Goal: Transaction & Acquisition: Purchase product/service

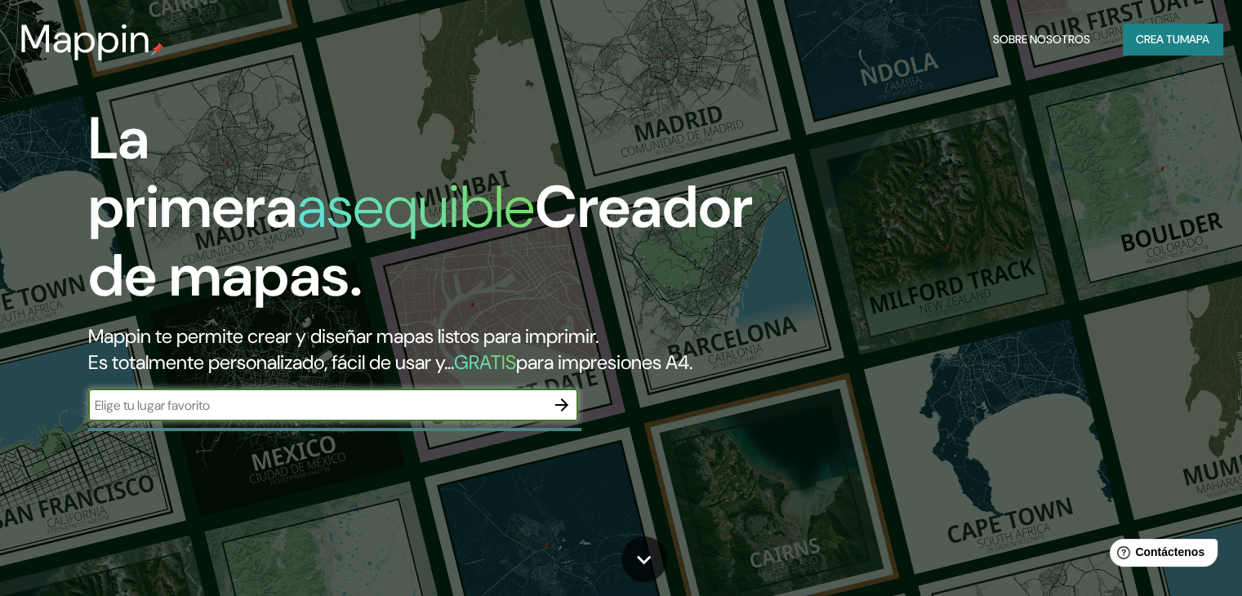
click at [390, 415] on input "text" at bounding box center [316, 405] width 457 height 19
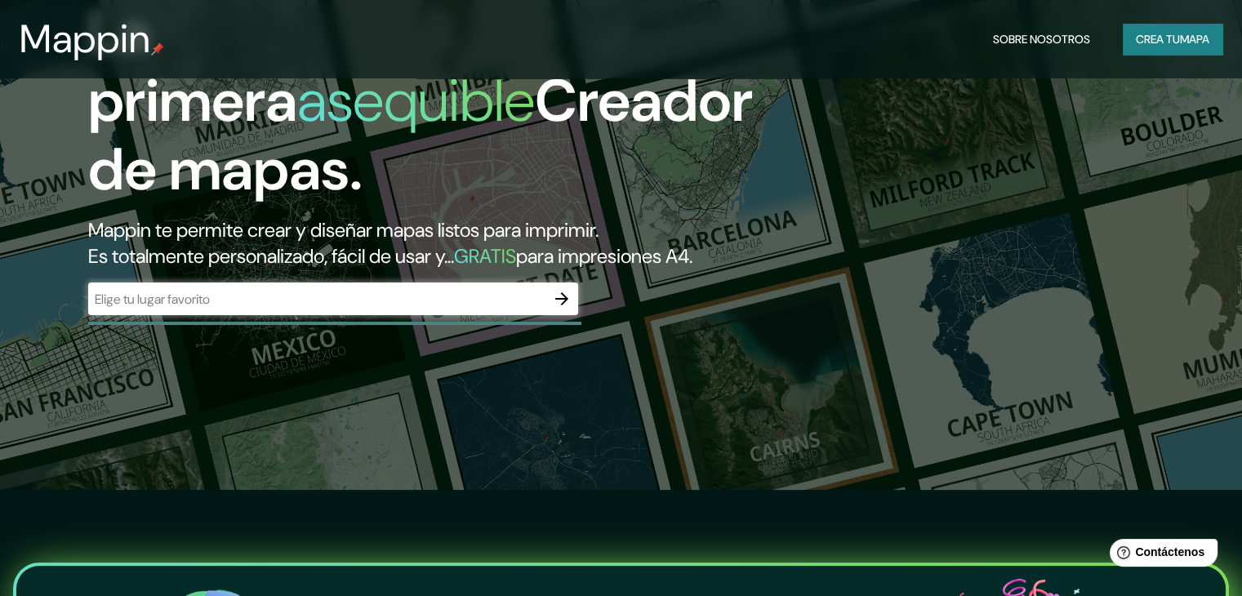
drag, startPoint x: 536, startPoint y: 354, endPoint x: 536, endPoint y: 272, distance: 81.7
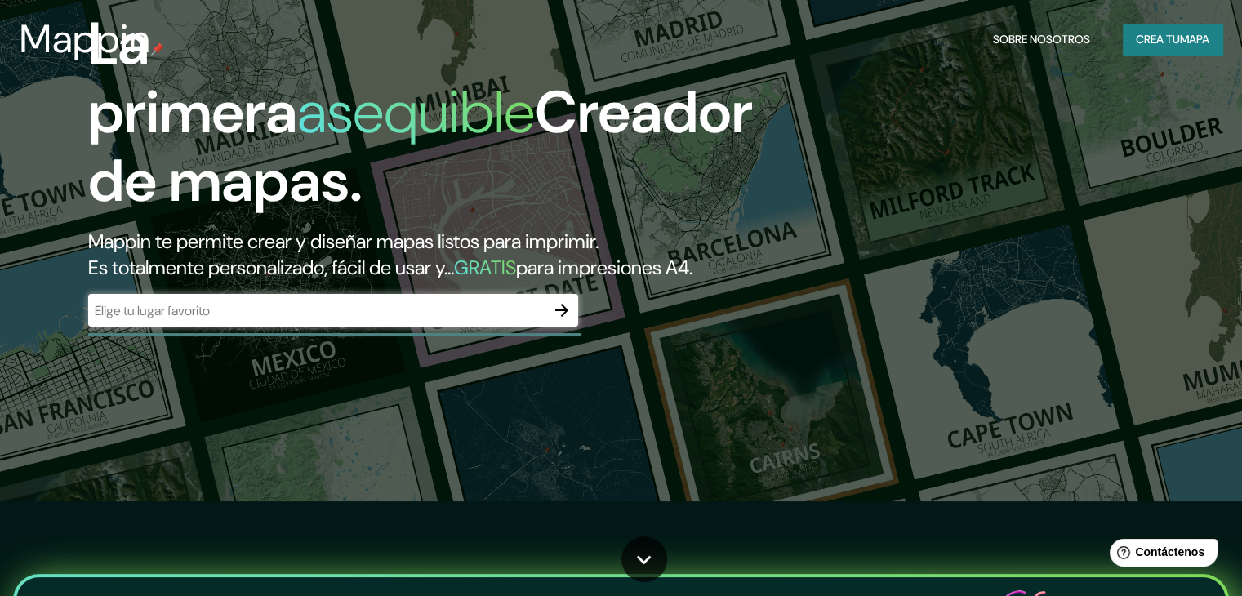
scroll to position [13, 0]
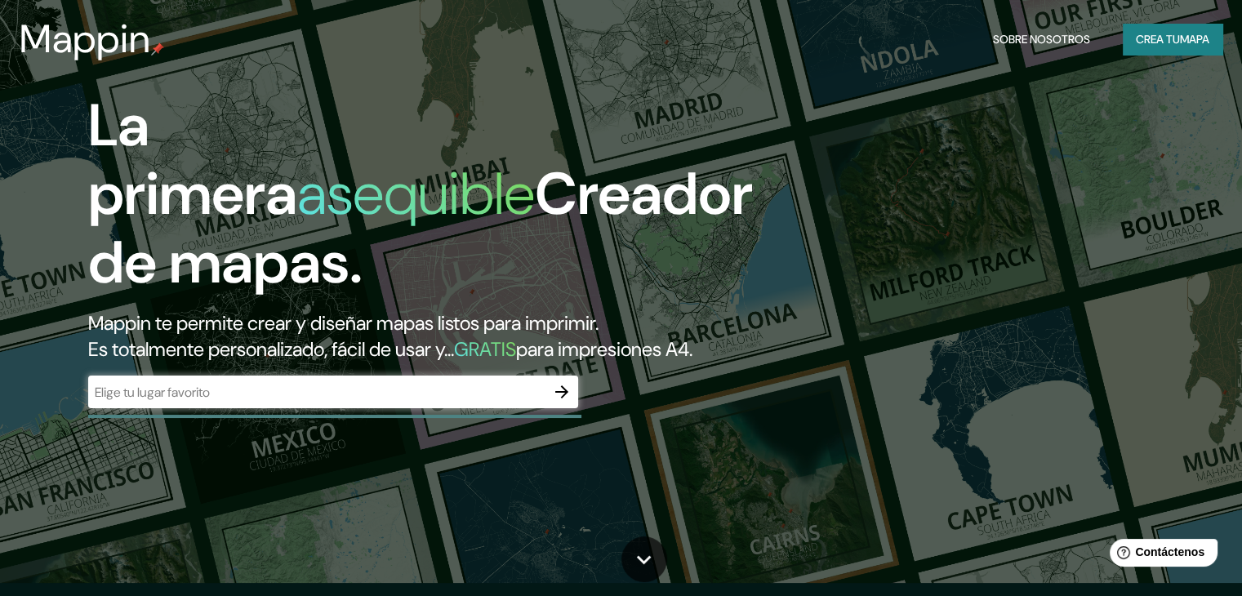
click at [270, 399] on div "La primera asequible Creador de mapas. Mappin te permite crear y diseñar mapas …" at bounding box center [399, 257] width 746 height 333
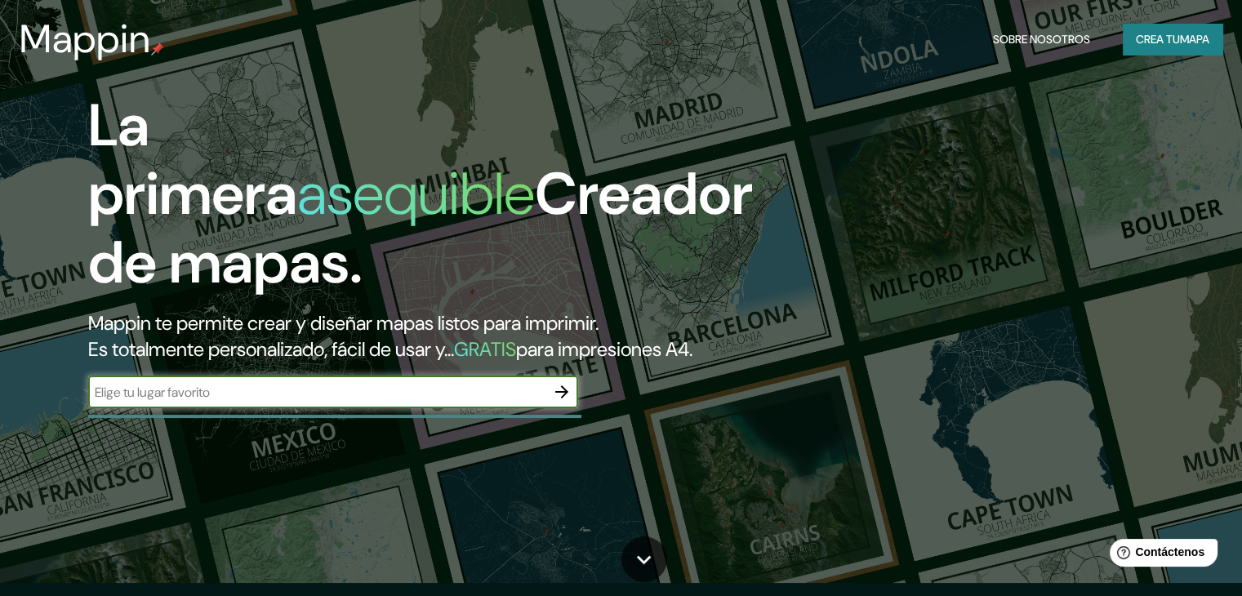
click at [256, 402] on input "text" at bounding box center [316, 392] width 457 height 19
type input "[PERSON_NAME] 1419"
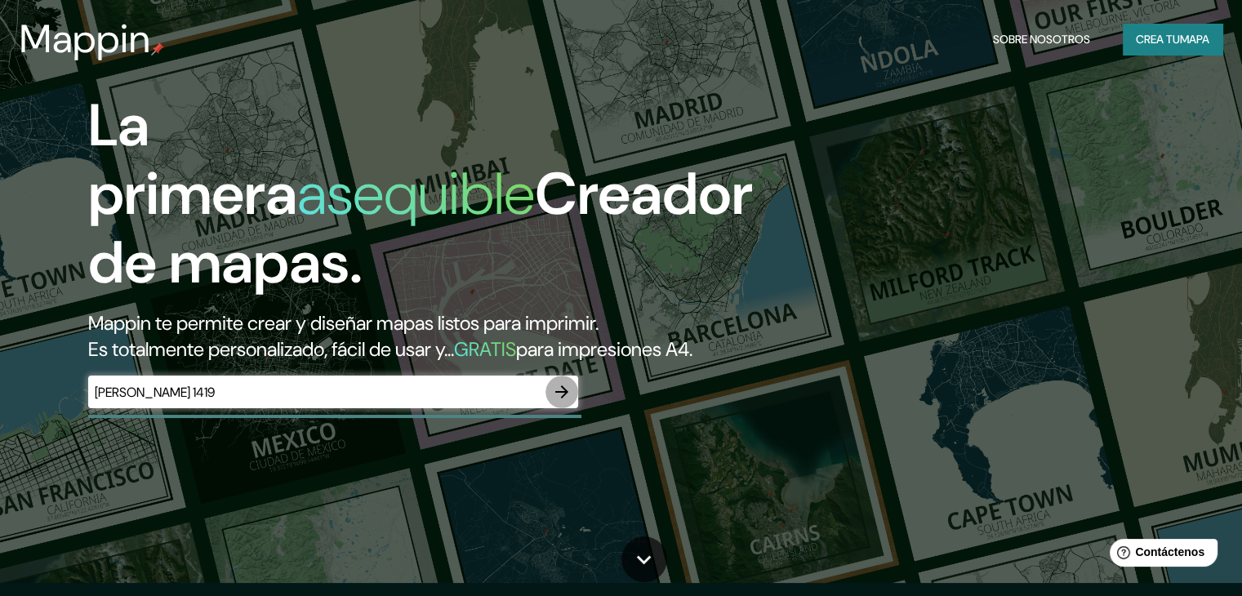
click at [554, 402] on icon "button" at bounding box center [562, 392] width 20 height 20
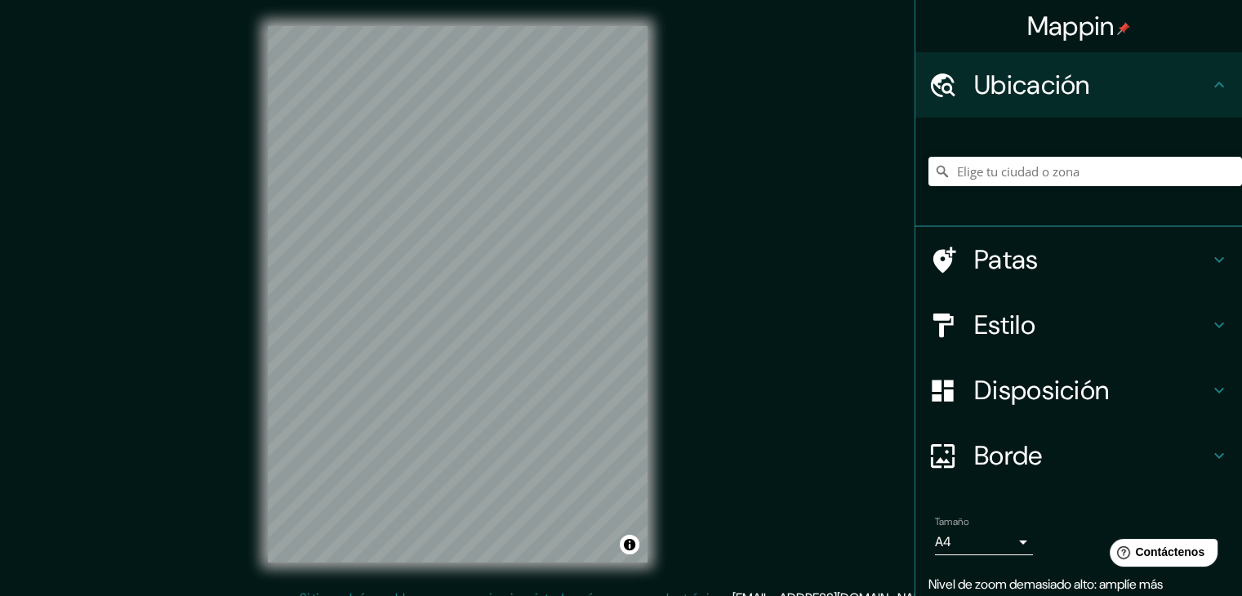
scroll to position [19, 0]
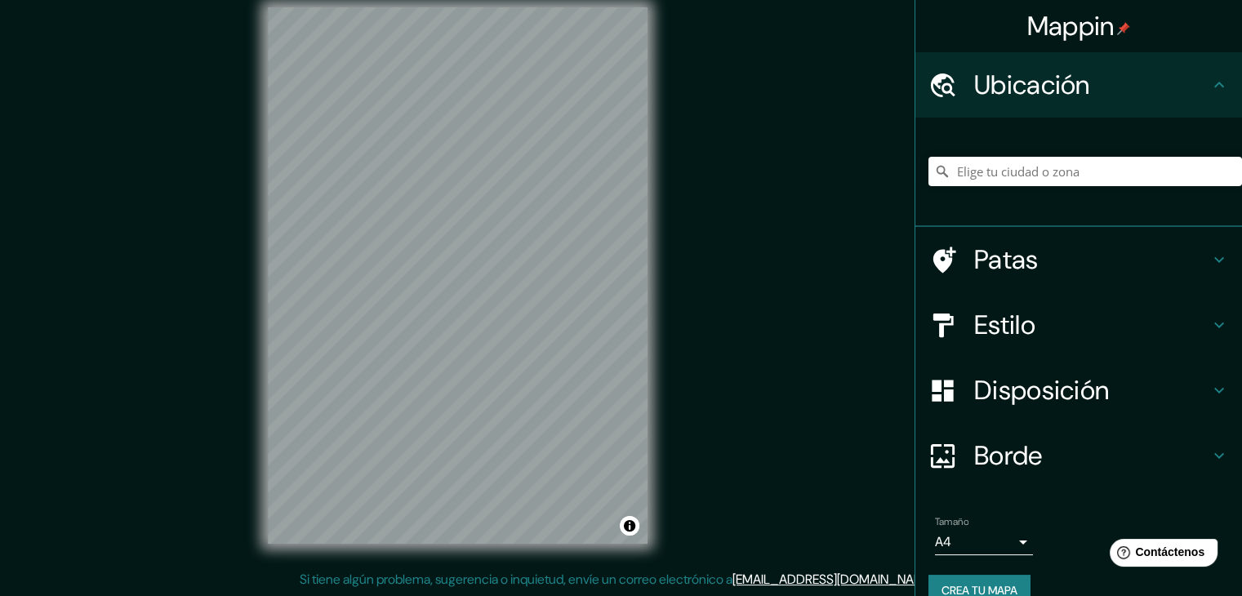
click at [1035, 459] on h4 "Borde" at bounding box center [1091, 455] width 235 height 33
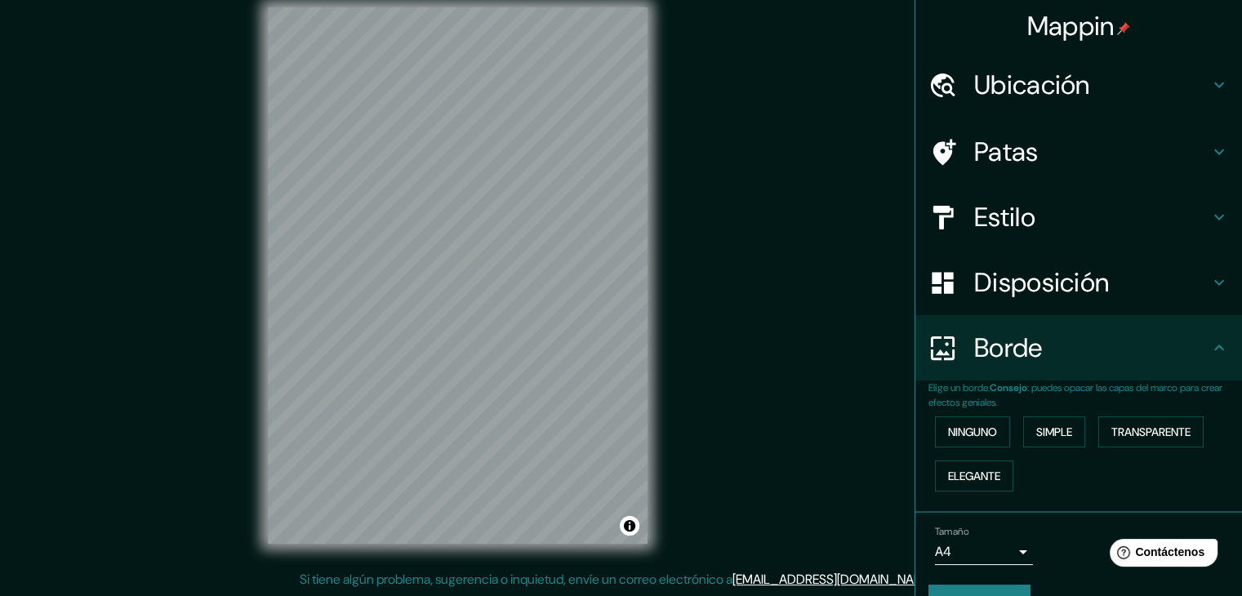
scroll to position [37, 0]
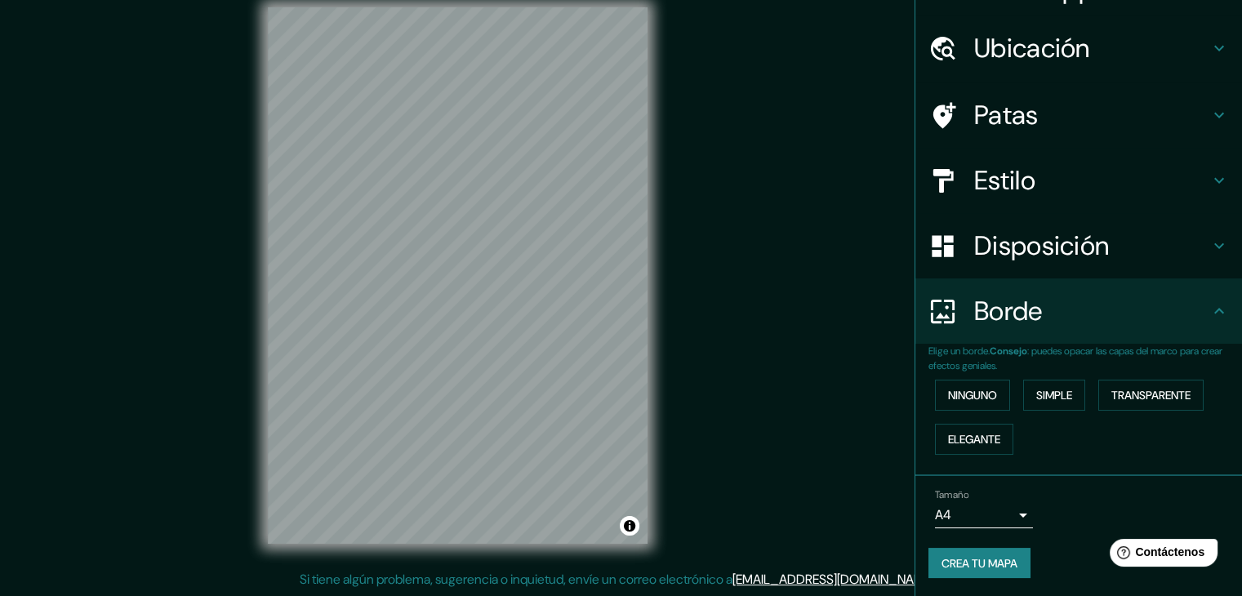
click at [1004, 517] on body "Mappin Ubicación Patas Estilo Disposición Borde Elige un borde. Consejo : puede…" at bounding box center [621, 279] width 1242 height 596
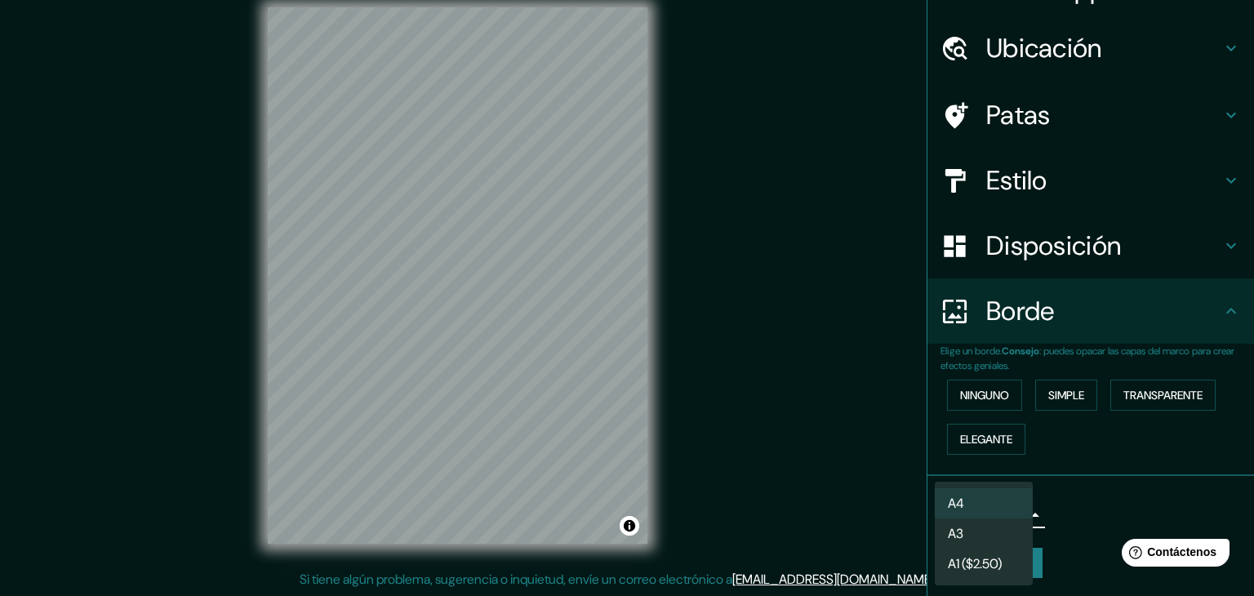
click at [996, 533] on li "A3" at bounding box center [984, 534] width 98 height 30
type input "a4"
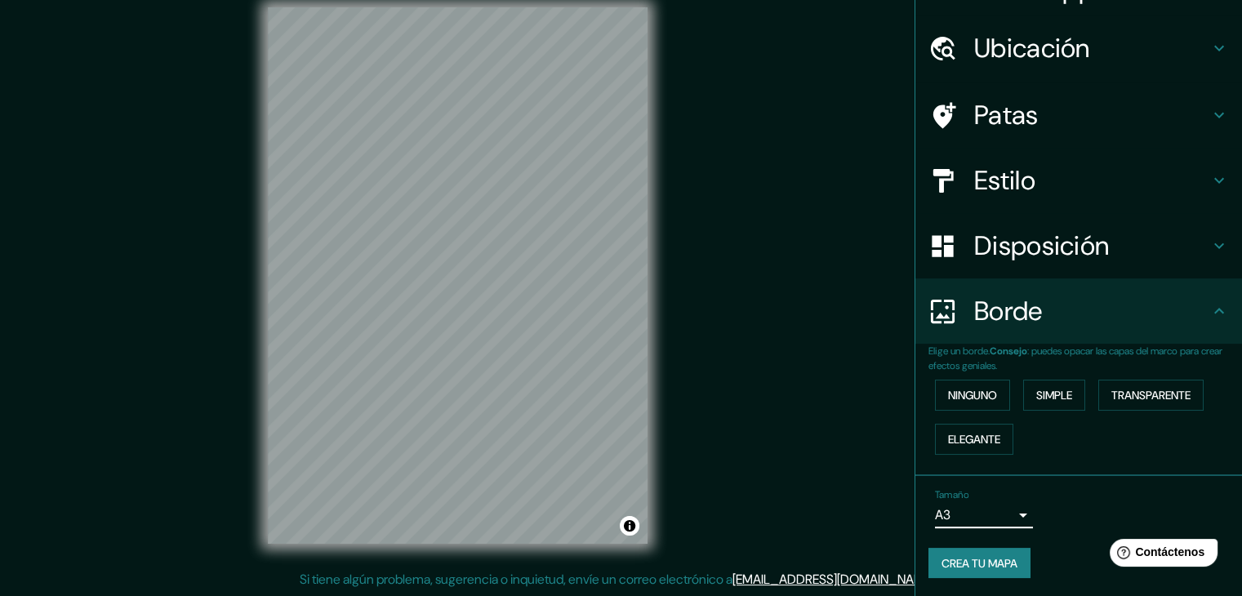
click at [1013, 517] on body "Mappin Ubicación Patas Estilo Disposición Borde Elige un borde. Consejo : puede…" at bounding box center [621, 279] width 1242 height 596
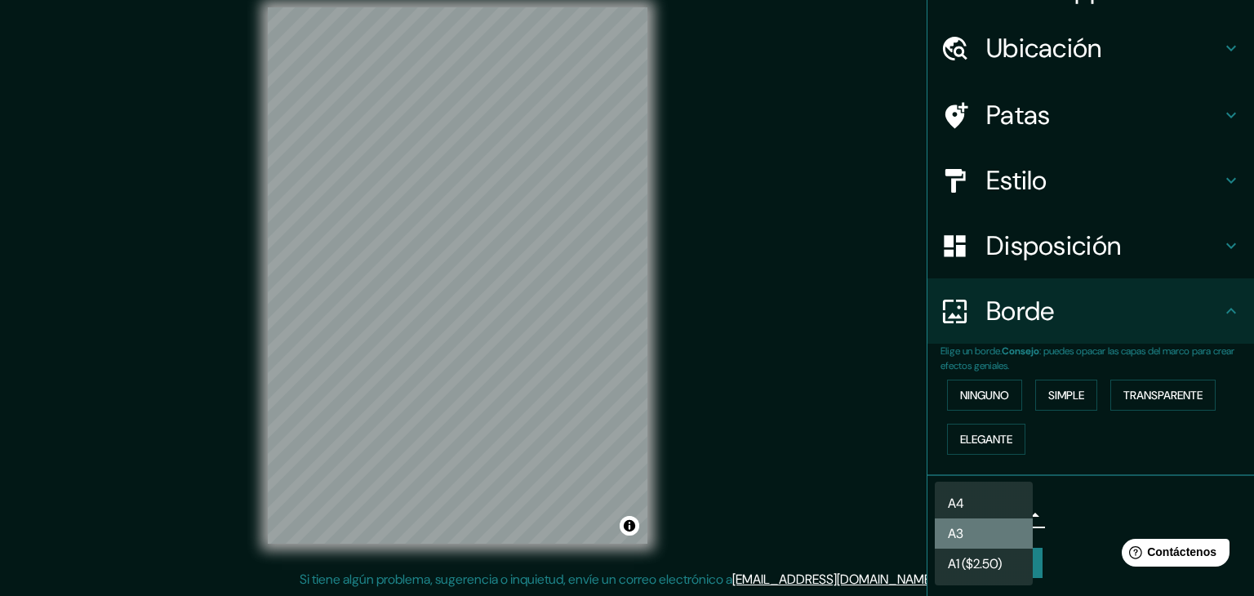
click at [1003, 537] on li "A3" at bounding box center [984, 534] width 98 height 30
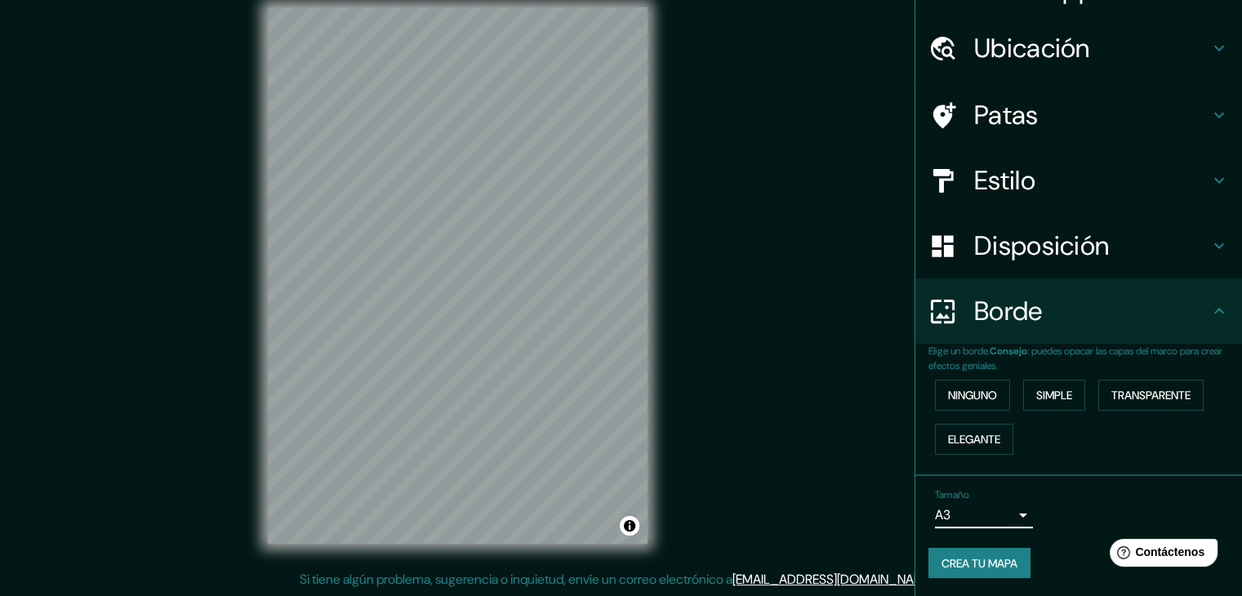
click at [1058, 237] on font "Disposición" at bounding box center [1041, 246] width 135 height 34
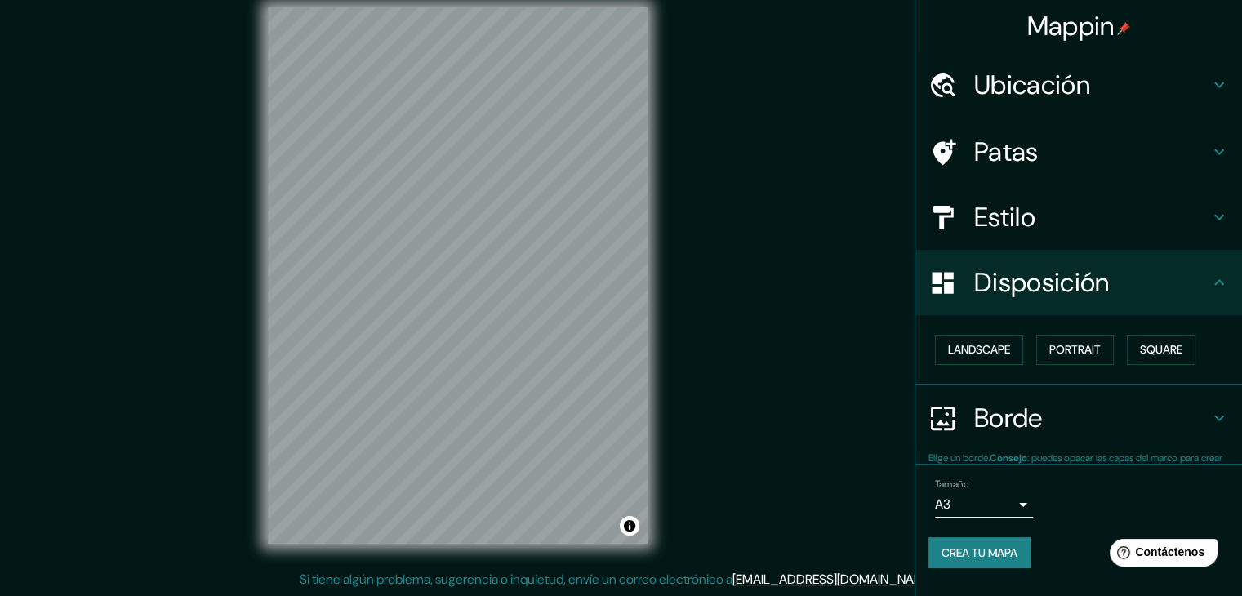
scroll to position [0, 0]
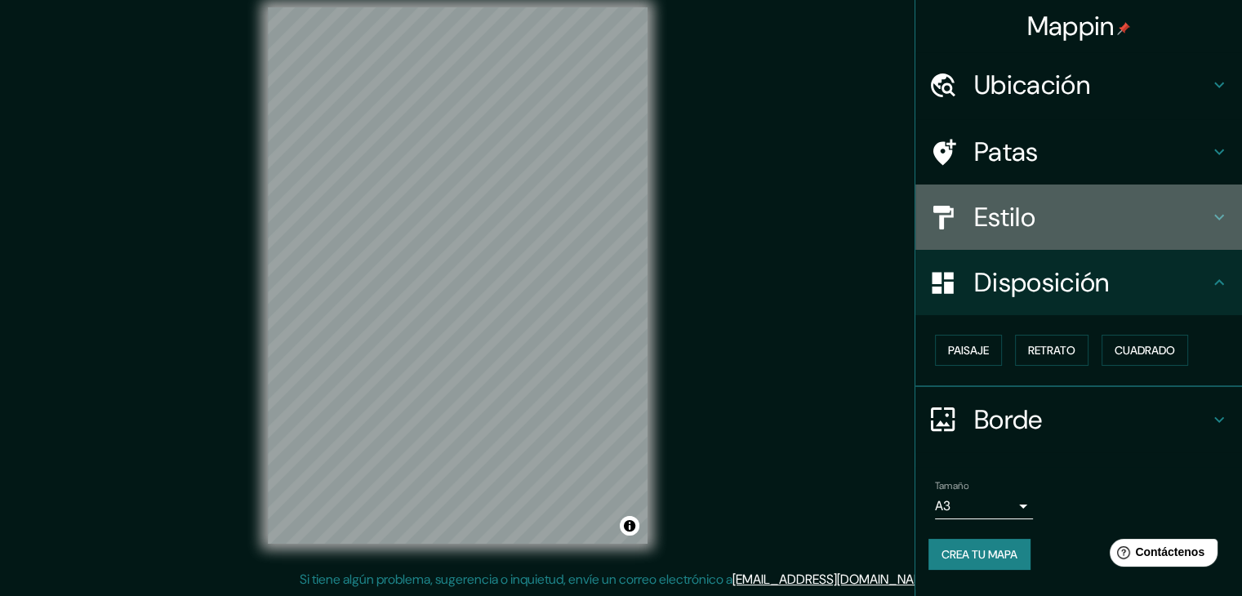
click at [1047, 220] on h4 "Estilo" at bounding box center [1091, 217] width 235 height 33
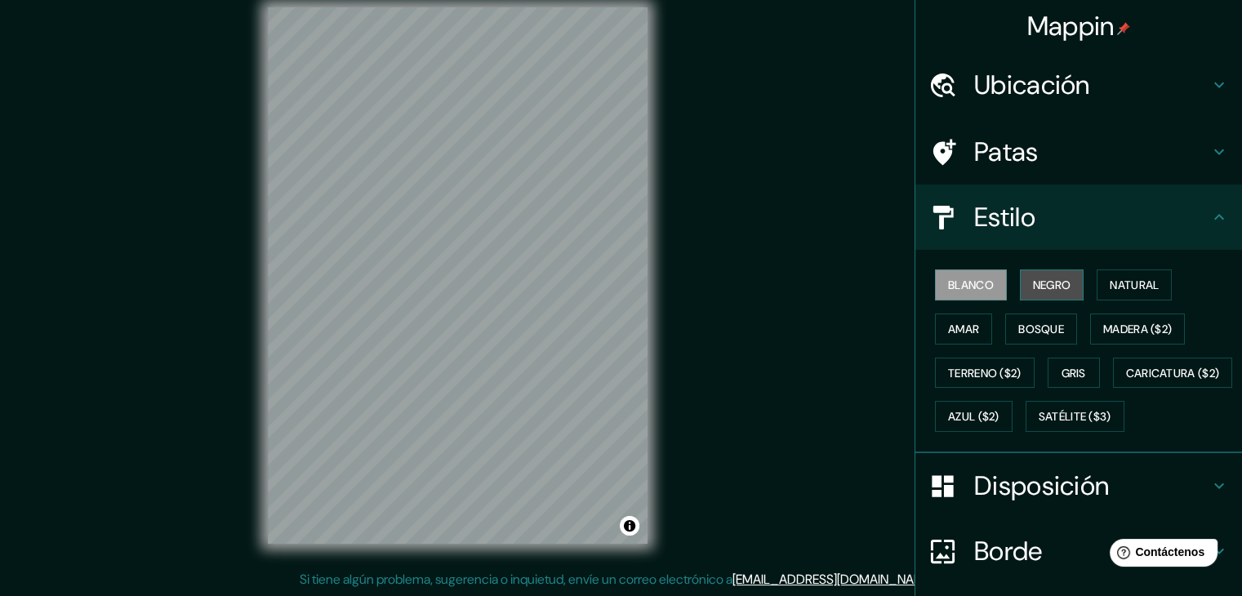
click at [1054, 281] on font "Negro" at bounding box center [1052, 285] width 38 height 15
click at [960, 333] on font "Amar" at bounding box center [963, 329] width 31 height 15
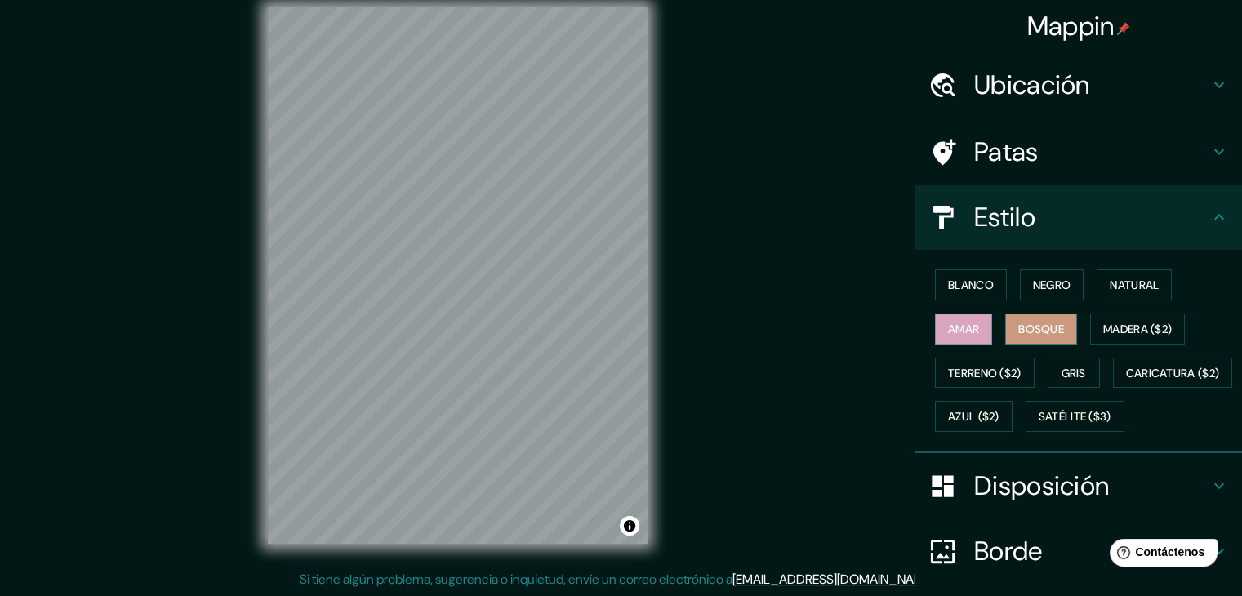
click at [1031, 329] on font "Bosque" at bounding box center [1041, 329] width 46 height 15
click at [1016, 376] on button "Terreno ($2)" at bounding box center [985, 373] width 100 height 31
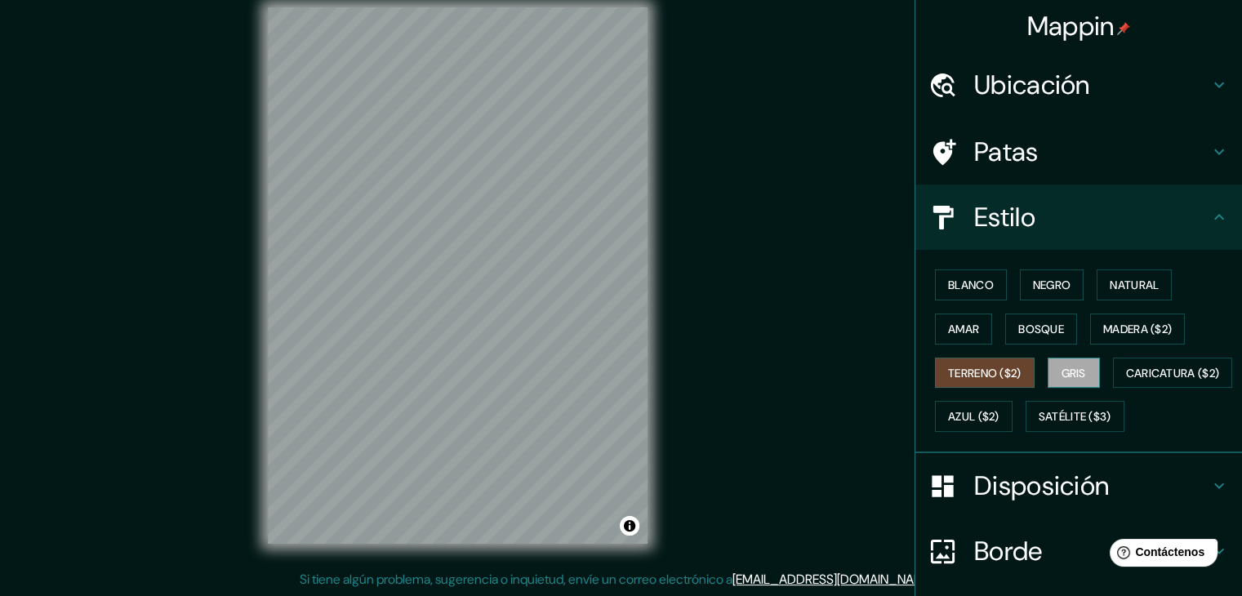
click at [1073, 376] on font "Gris" at bounding box center [1074, 373] width 24 height 15
click at [992, 369] on font "Terreno ($2)" at bounding box center [984, 373] width 73 height 15
click at [1134, 271] on button "Natural" at bounding box center [1134, 284] width 75 height 31
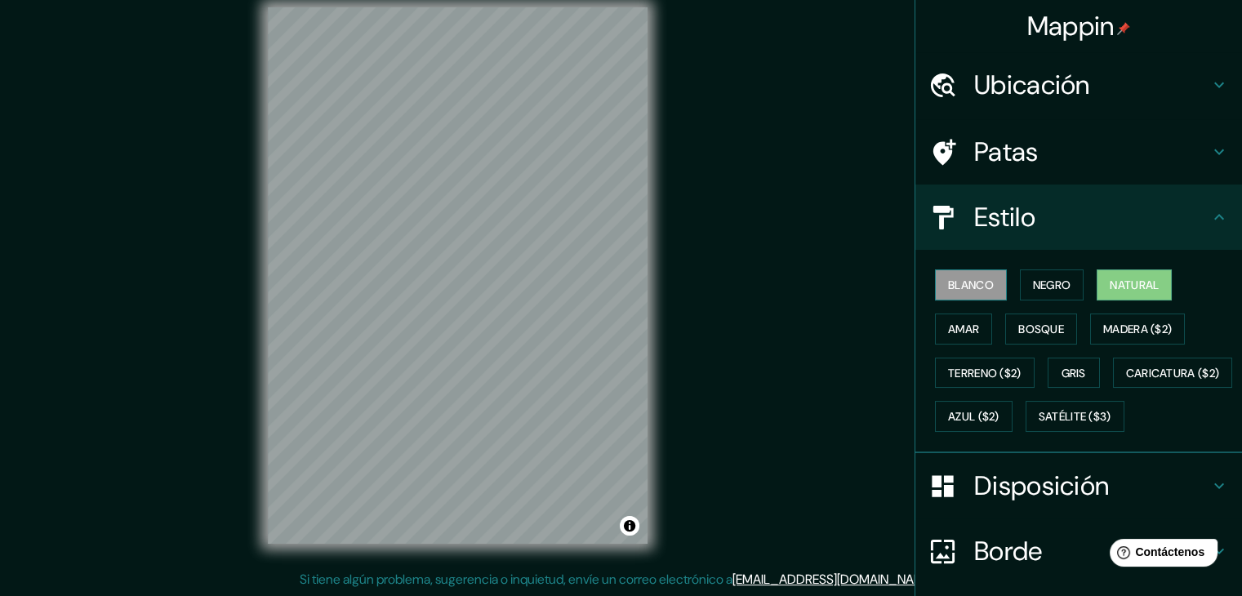
click at [967, 287] on font "Blanco" at bounding box center [971, 285] width 46 height 15
click at [1053, 335] on font "Bosque" at bounding box center [1041, 328] width 46 height 21
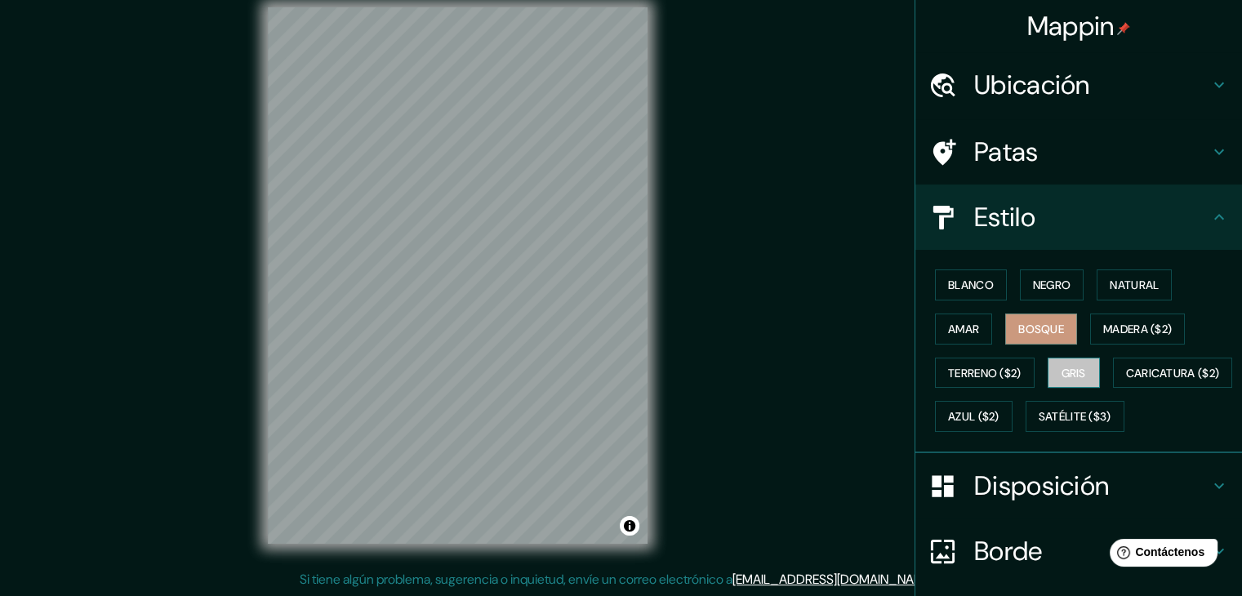
click at [1067, 366] on font "Gris" at bounding box center [1074, 373] width 24 height 15
click at [1053, 292] on font "Negro" at bounding box center [1052, 285] width 38 height 15
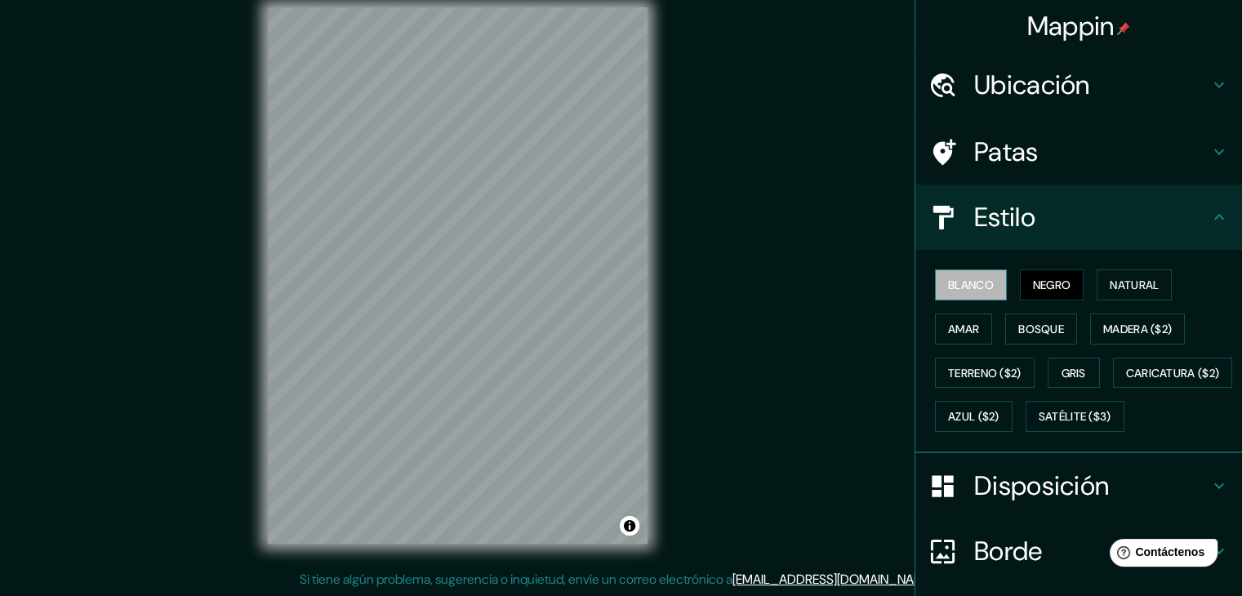
click at [991, 292] on button "Blanco" at bounding box center [971, 284] width 72 height 31
click at [1020, 292] on button "Negro" at bounding box center [1052, 284] width 65 height 31
click at [994, 385] on button "Terreno ($2)" at bounding box center [985, 373] width 100 height 31
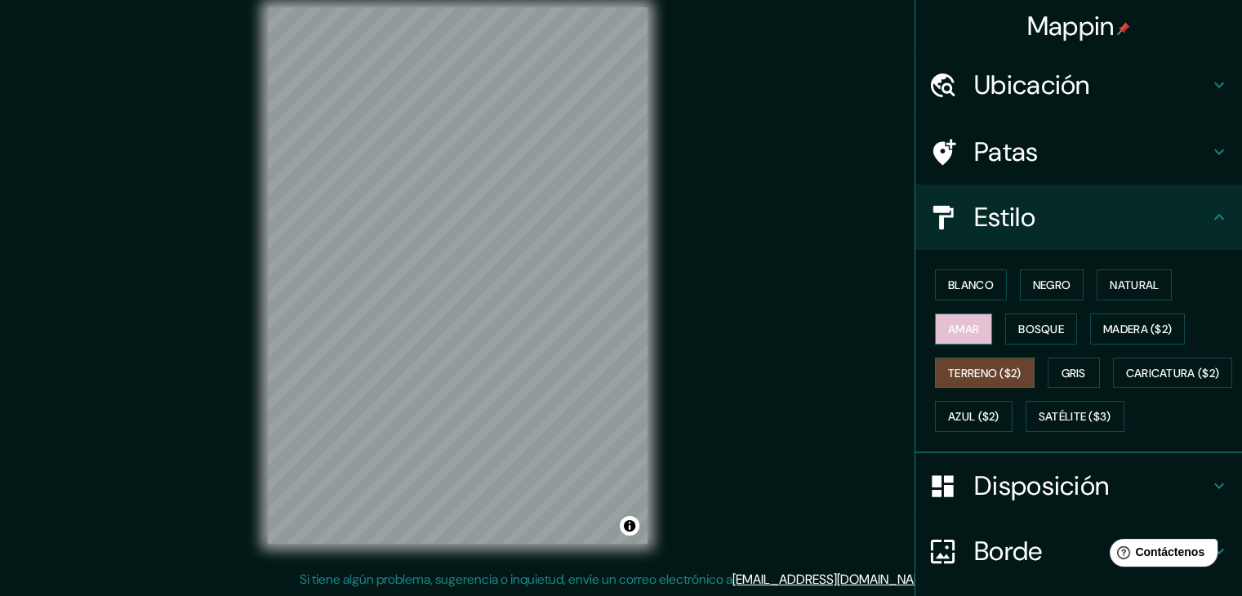
click at [951, 323] on font "Amar" at bounding box center [963, 329] width 31 height 15
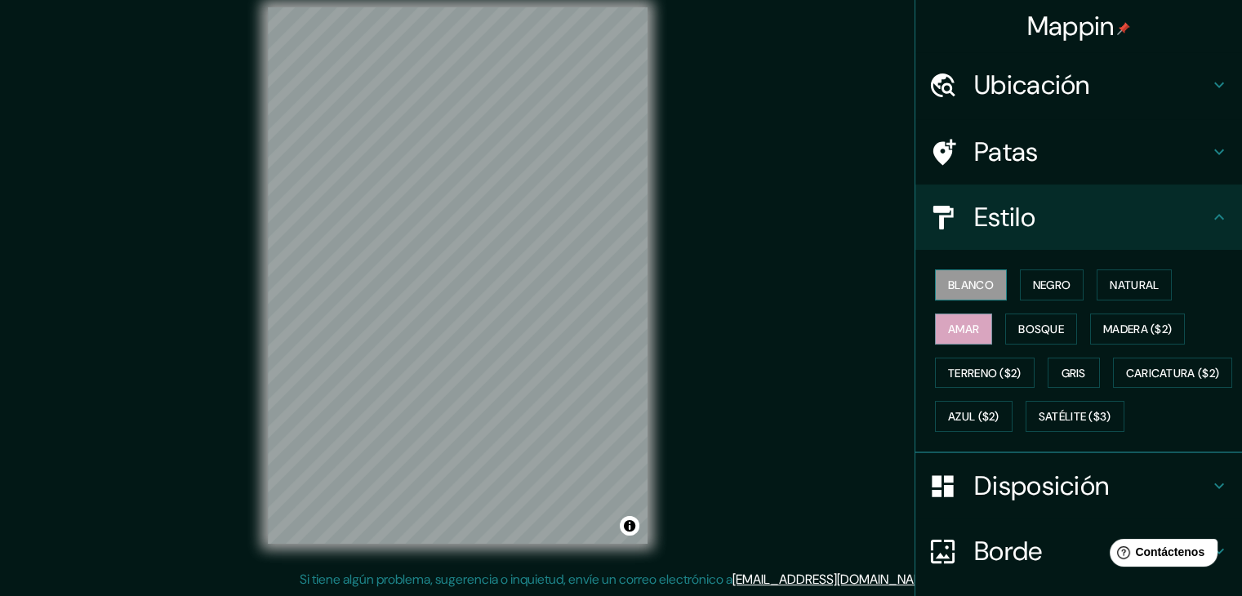
click at [964, 275] on font "Blanco" at bounding box center [971, 284] width 46 height 21
click at [1048, 304] on div "Blanco Negro Natural Amar Bosque Madera ($2) Terreno ($2) Gris Caricatura ($2) …" at bounding box center [1086, 351] width 314 height 176
click at [1055, 292] on font "Negro" at bounding box center [1052, 285] width 38 height 15
click at [980, 282] on font "Blanco" at bounding box center [971, 285] width 46 height 15
click at [1033, 283] on font "Negro" at bounding box center [1052, 285] width 38 height 15
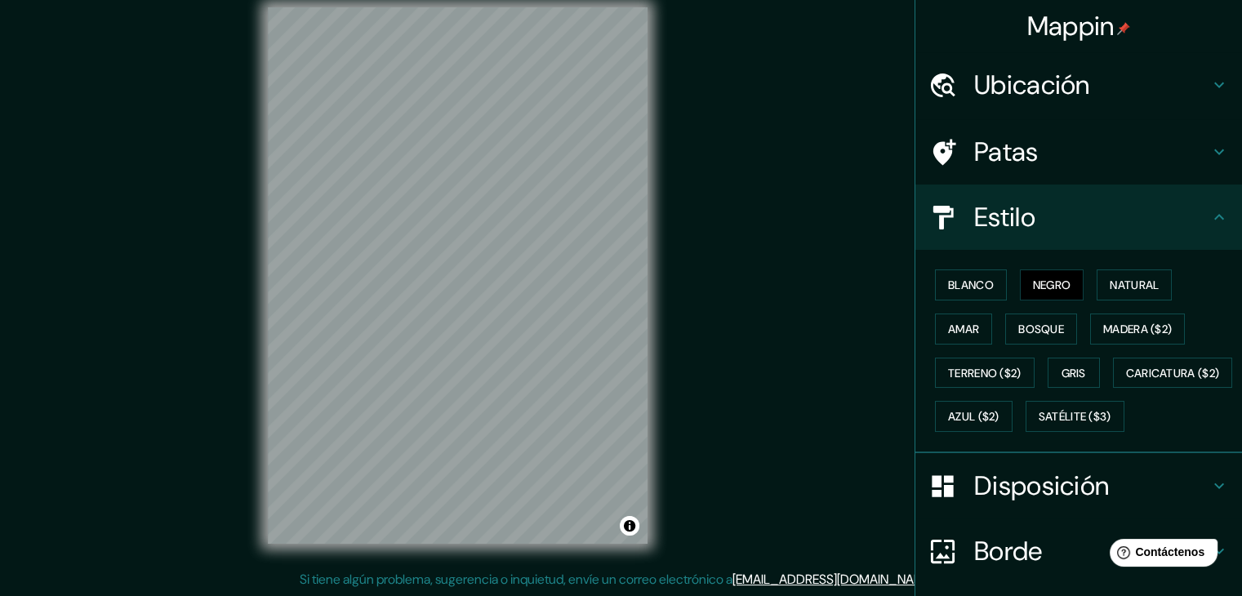
click at [1040, 159] on h4 "Patas" at bounding box center [1091, 152] width 235 height 33
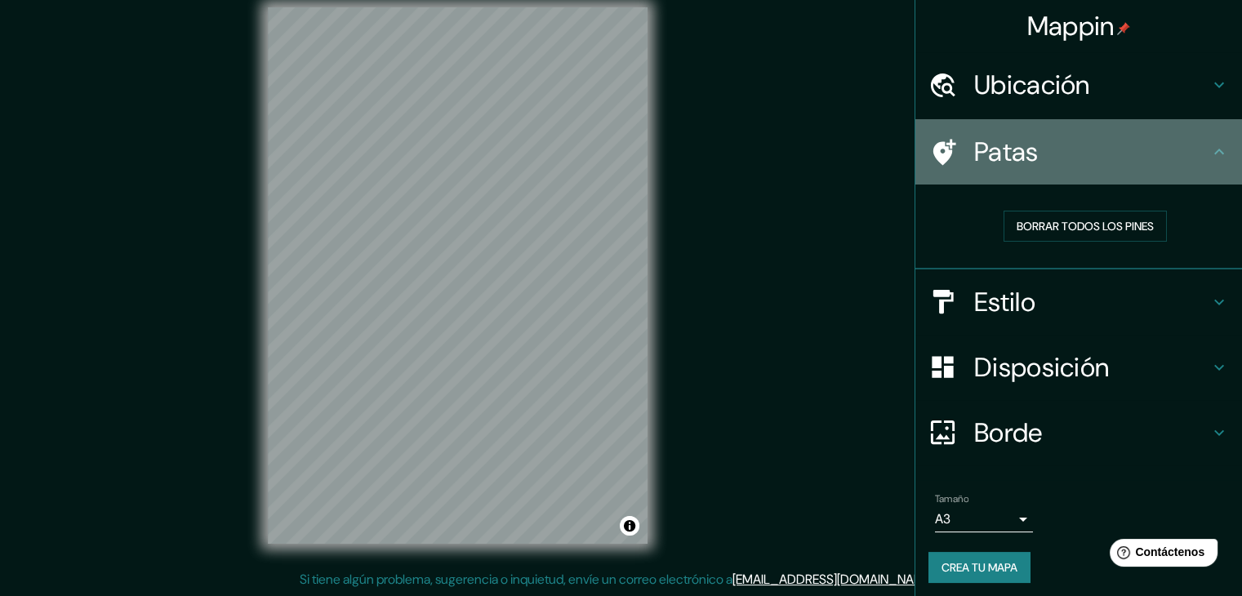
click at [1044, 159] on h4 "Patas" at bounding box center [1091, 152] width 235 height 33
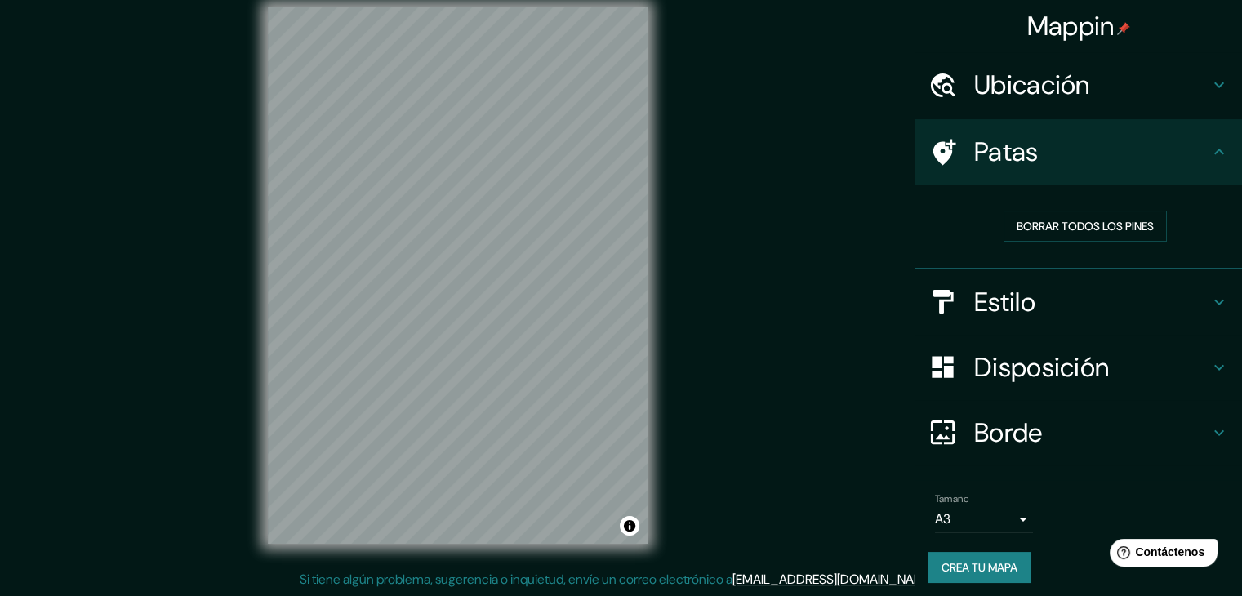
click at [1064, 102] on div "Ubicación" at bounding box center [1078, 84] width 327 height 65
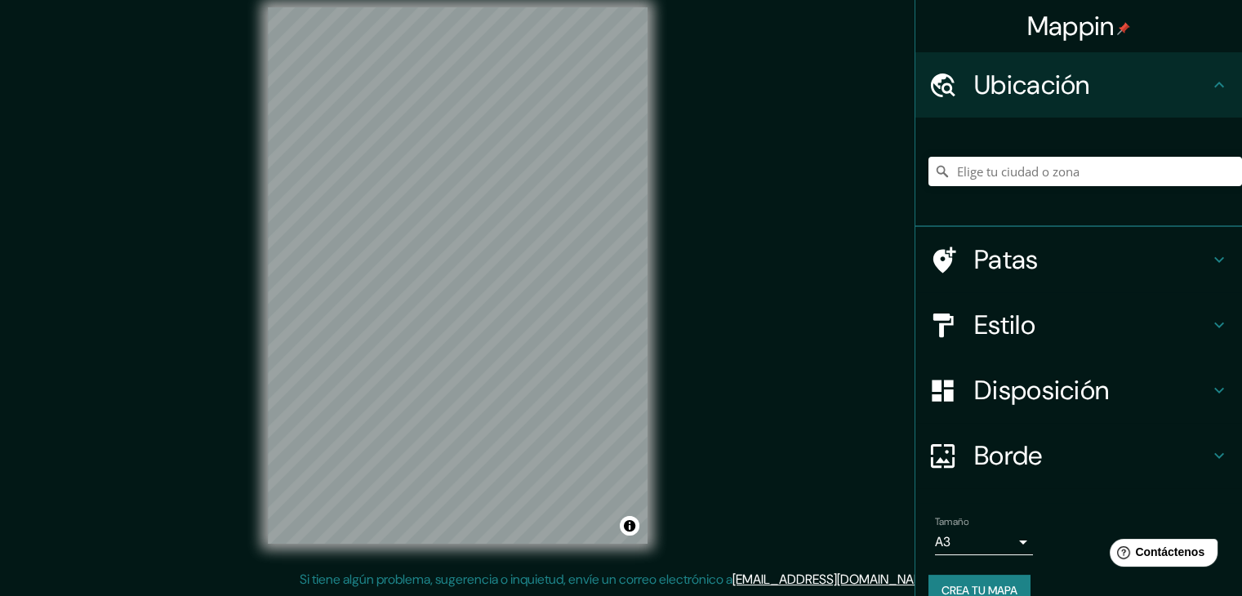
click at [1064, 102] on div "Ubicación" at bounding box center [1078, 84] width 327 height 65
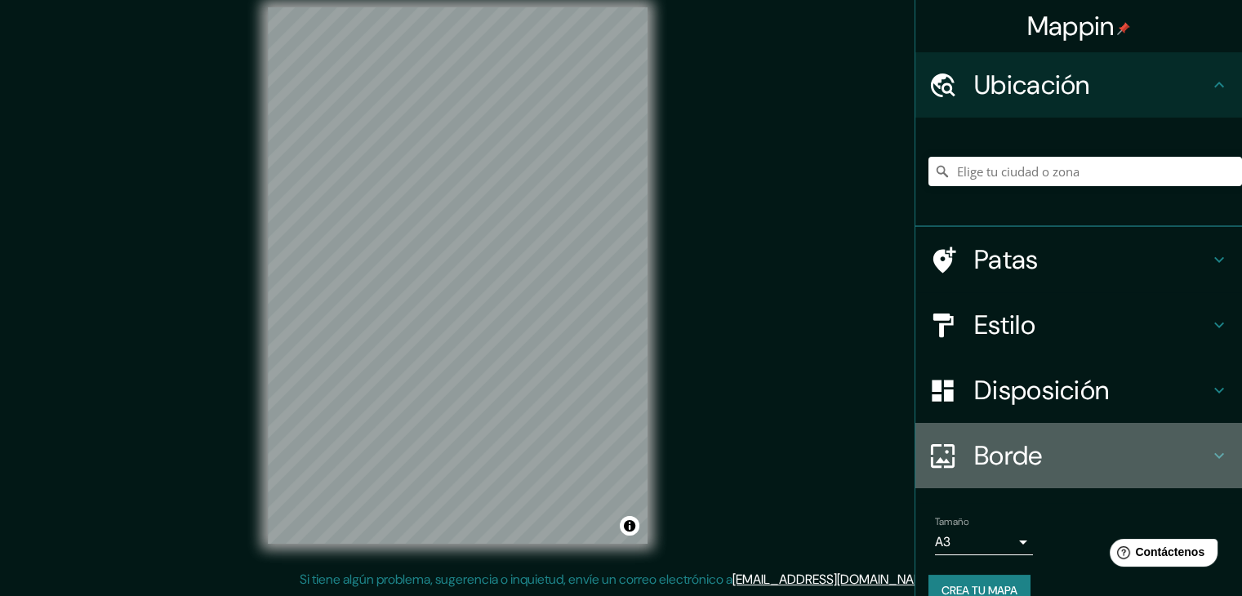
click at [1032, 464] on h4 "Borde" at bounding box center [1091, 455] width 235 height 33
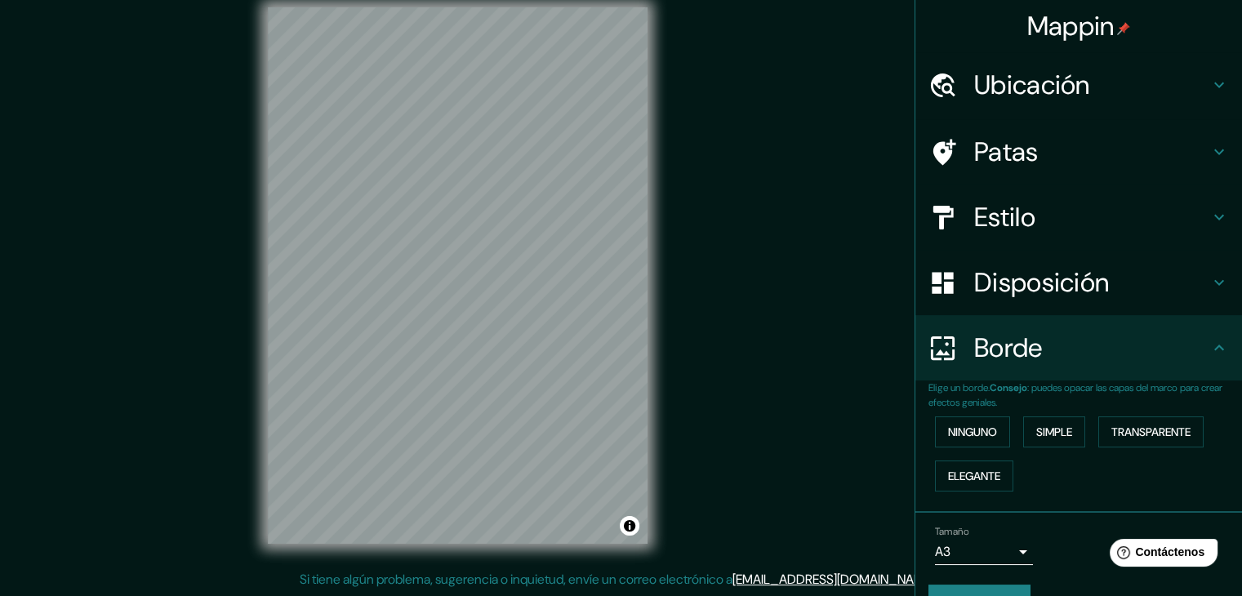
scroll to position [37, 0]
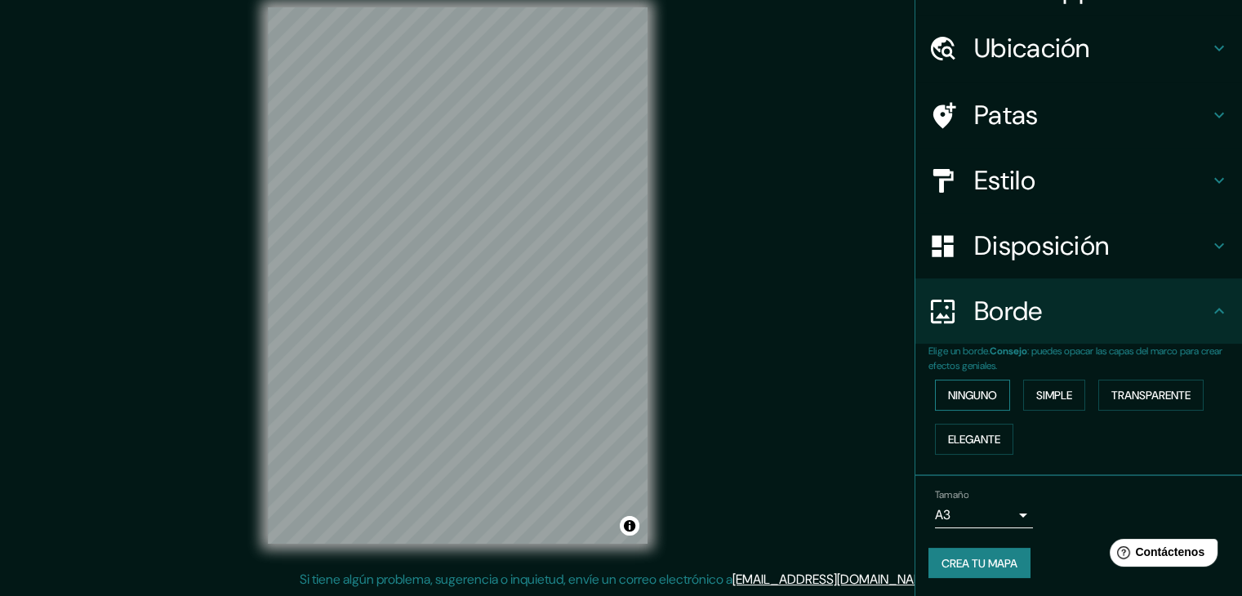
click at [960, 401] on font "Ninguno" at bounding box center [972, 395] width 49 height 15
click at [971, 448] on font "Elegante" at bounding box center [974, 439] width 52 height 21
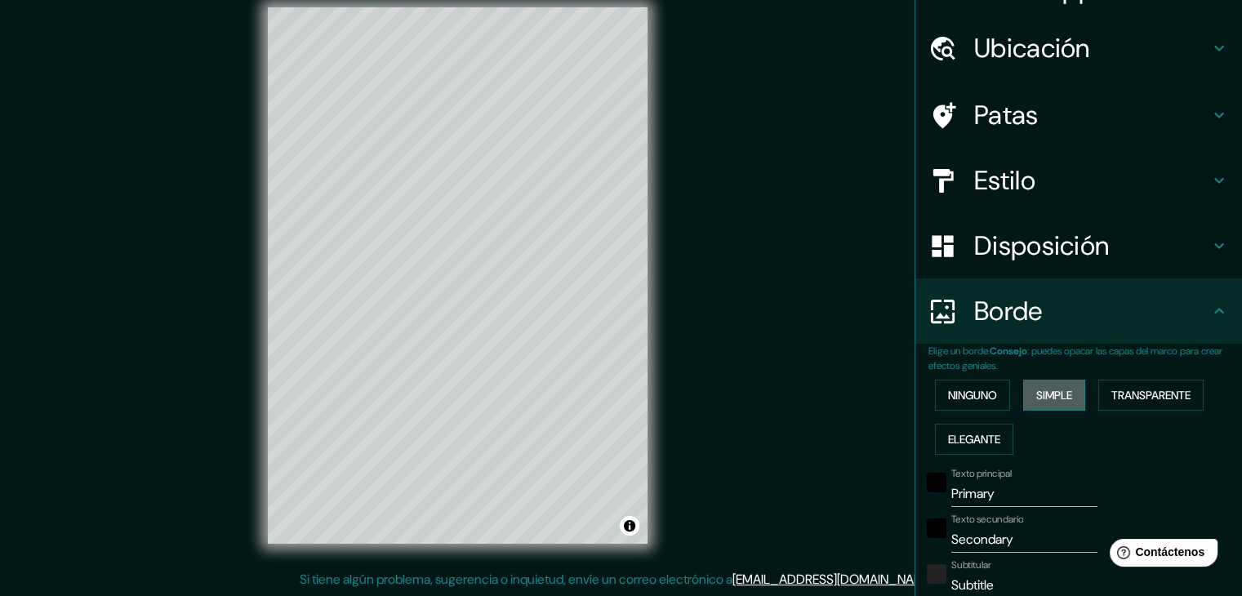
click at [1055, 390] on font "Simple" at bounding box center [1054, 395] width 36 height 15
click at [1131, 396] on font "Transparente" at bounding box center [1150, 395] width 79 height 15
click at [971, 394] on font "Ninguno" at bounding box center [972, 395] width 49 height 15
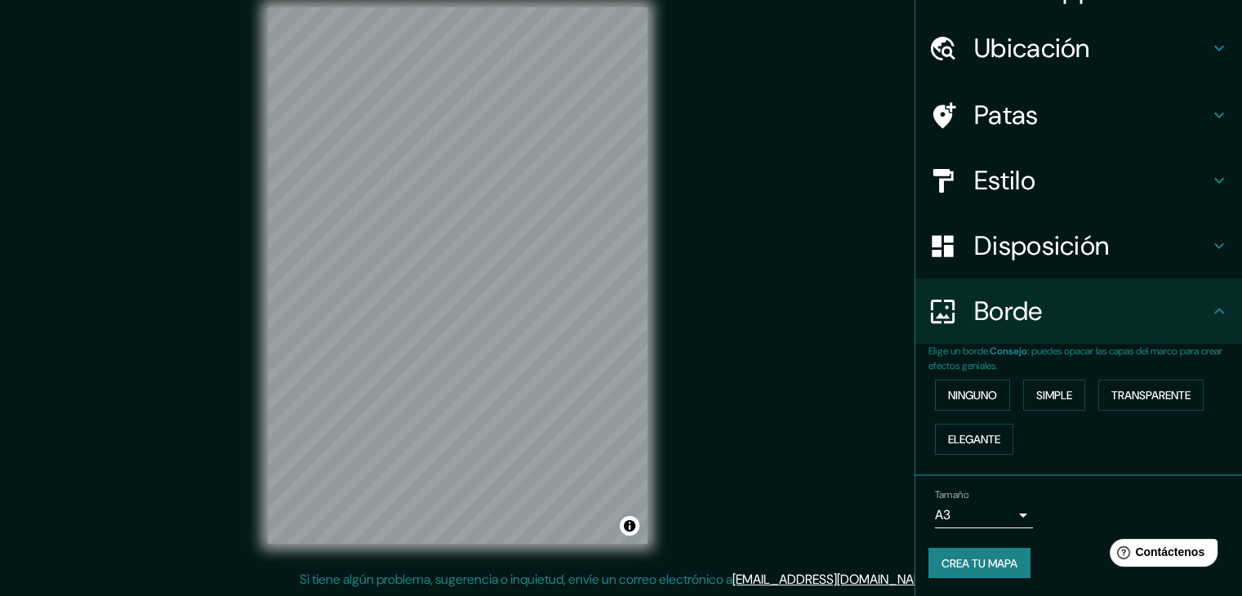
click at [990, 498] on div "Tamaño A3 a4" at bounding box center [984, 508] width 98 height 39
click at [974, 566] on font "Crea tu mapa" at bounding box center [980, 563] width 76 height 15
click at [1019, 556] on button "Crea tu mapa" at bounding box center [980, 563] width 102 height 31
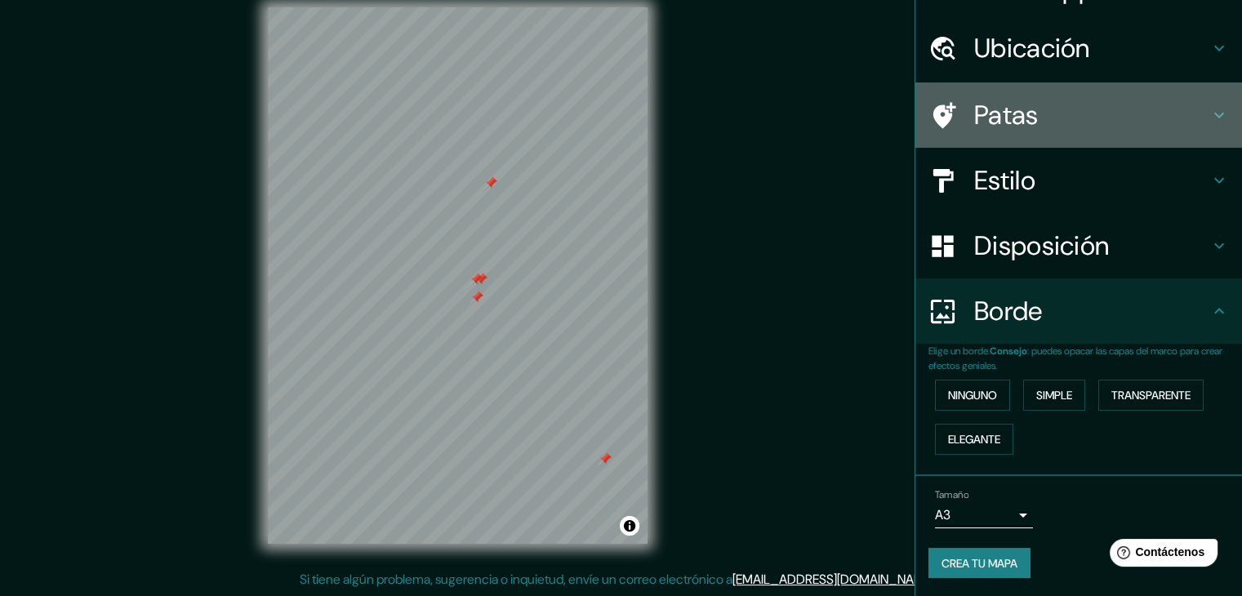
click at [992, 123] on font "Patas" at bounding box center [1006, 115] width 65 height 34
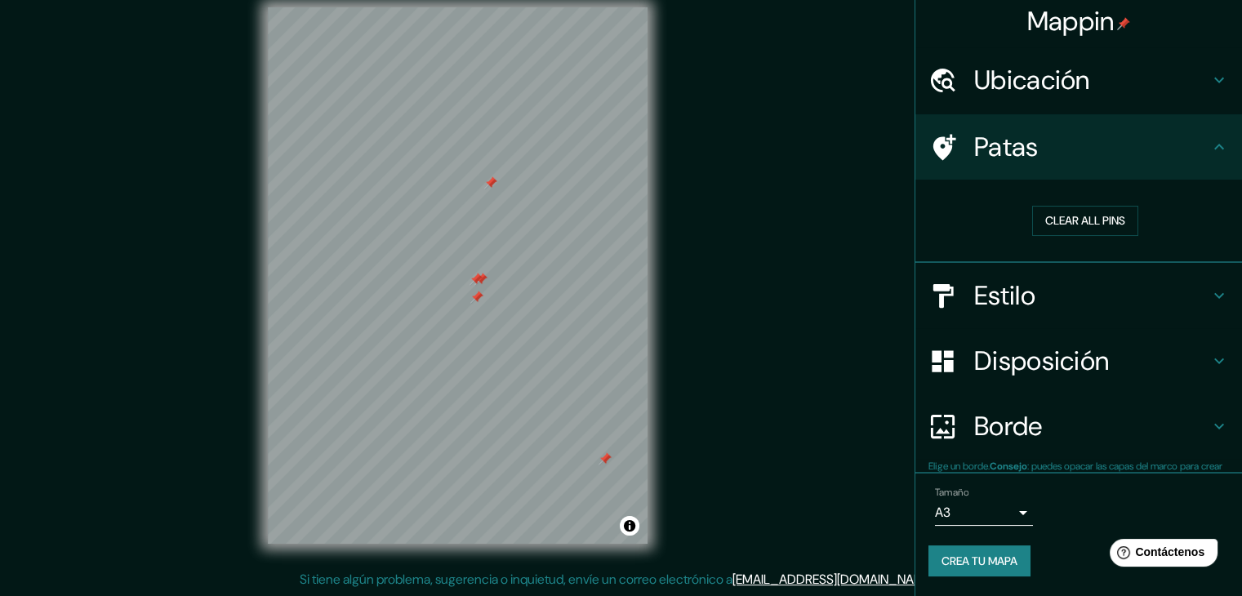
scroll to position [3, 0]
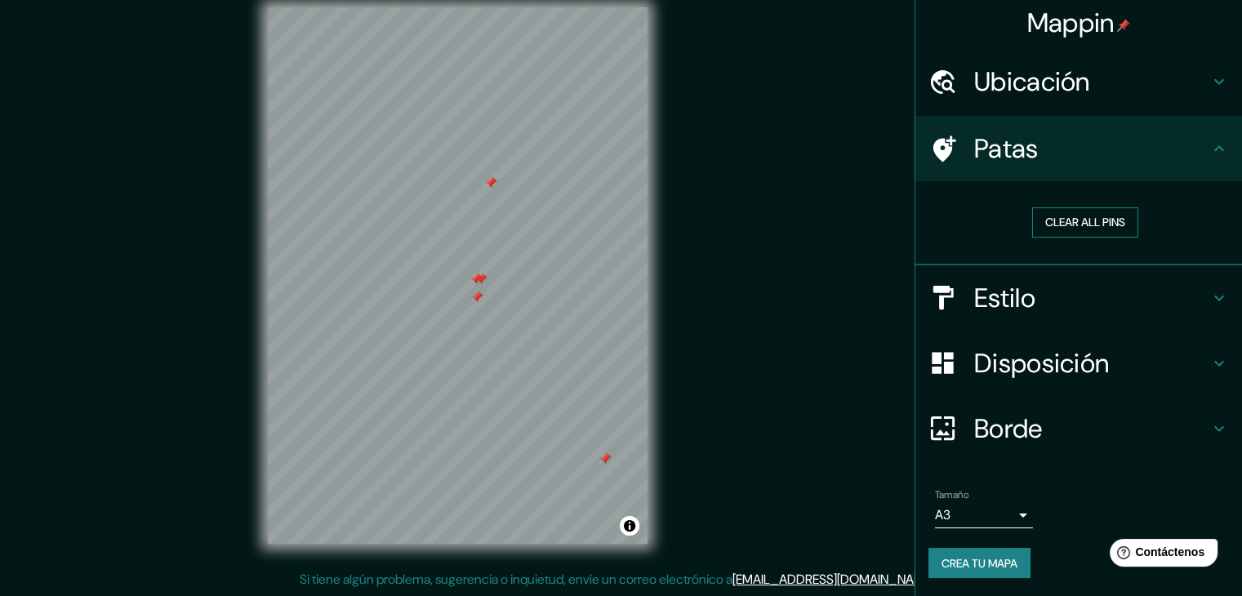
click at [1059, 216] on button "Clear all pins" at bounding box center [1085, 222] width 106 height 30
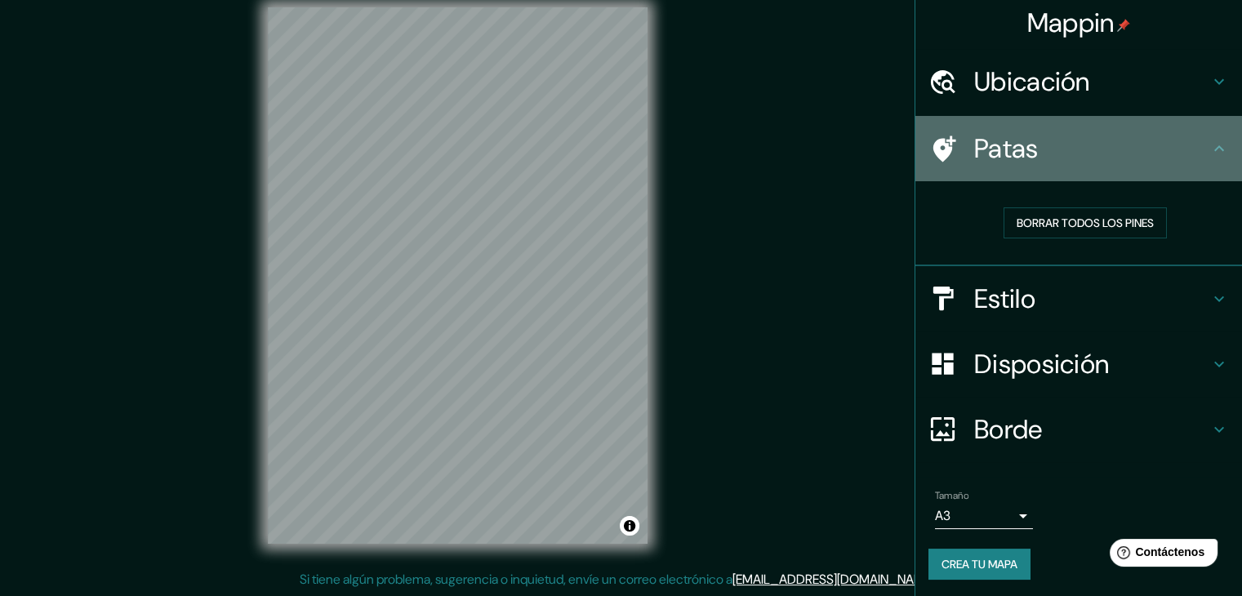
click at [1098, 139] on h4 "Patas" at bounding box center [1091, 148] width 235 height 33
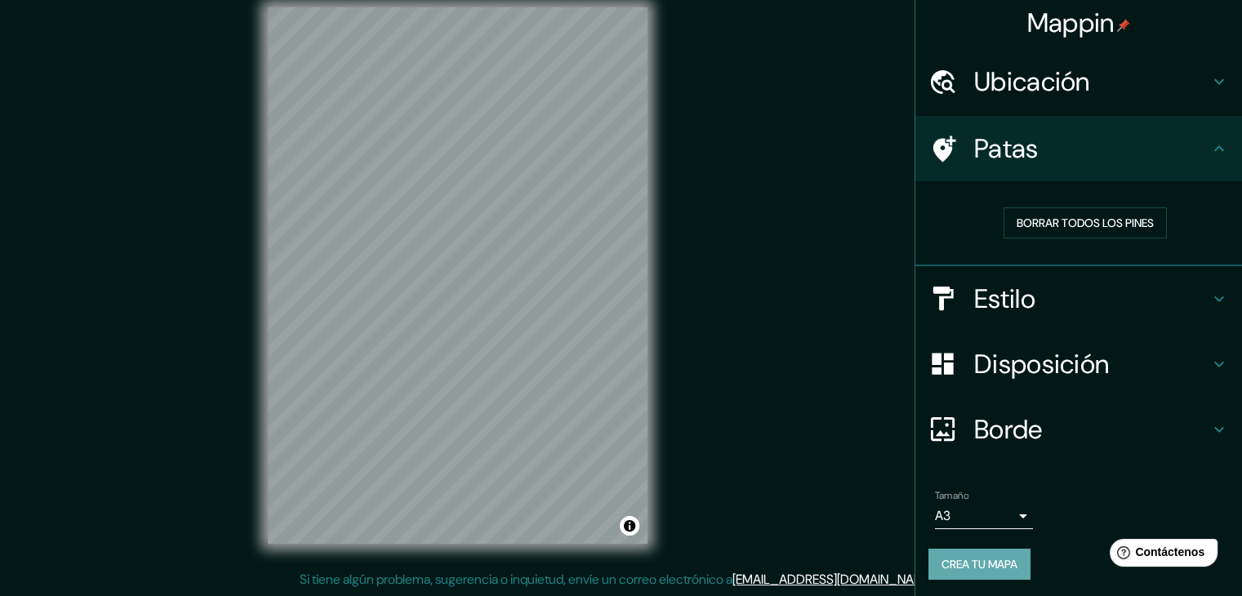
click at [942, 554] on font "Crea tu mapa" at bounding box center [980, 564] width 76 height 21
click at [565, 275] on div "© Mapbox © OpenStreetMap Improve this map" at bounding box center [458, 275] width 432 height 589
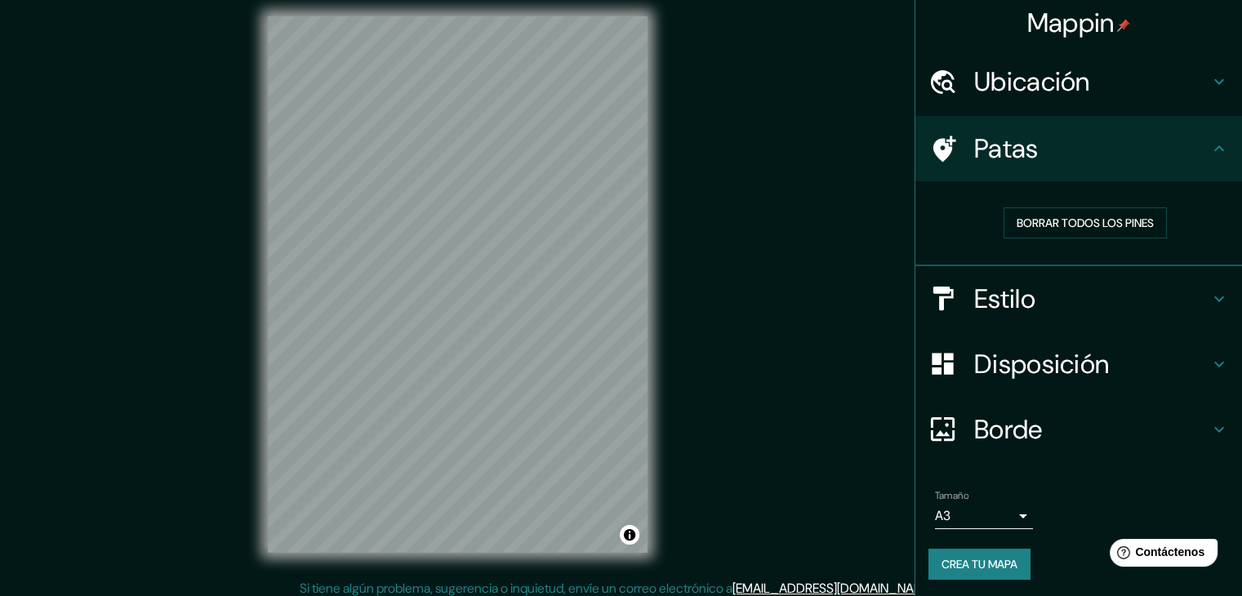
scroll to position [0, 0]
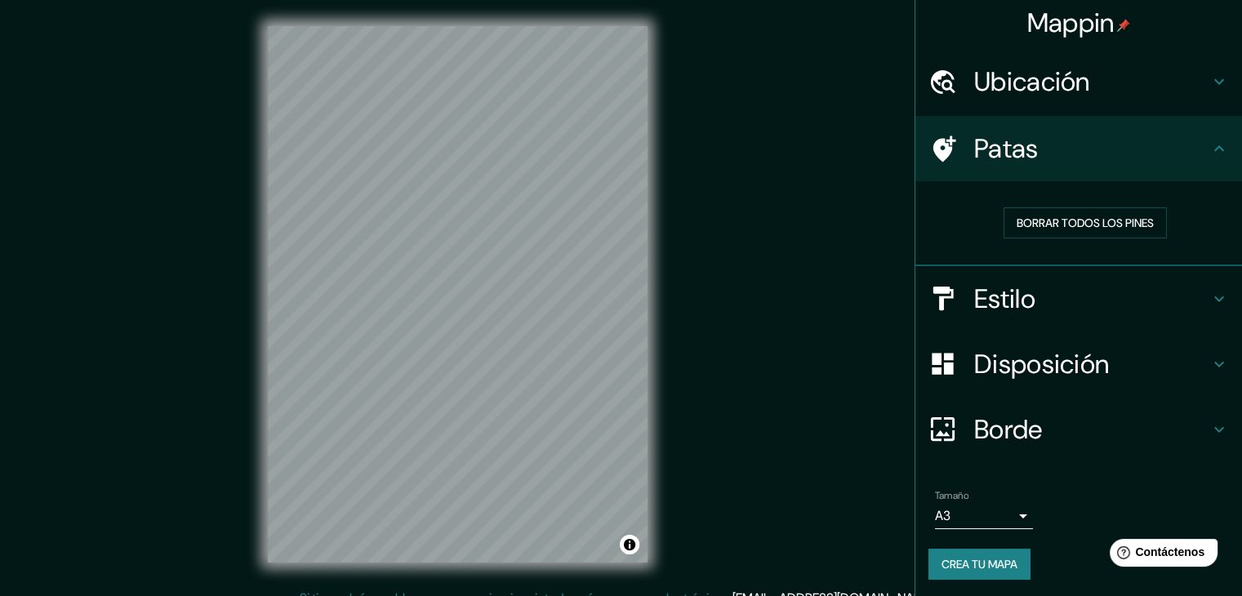
click at [981, 572] on font "Crea tu mapa" at bounding box center [980, 564] width 76 height 21
